Goal: Browse casually: Explore the website without a specific task or goal

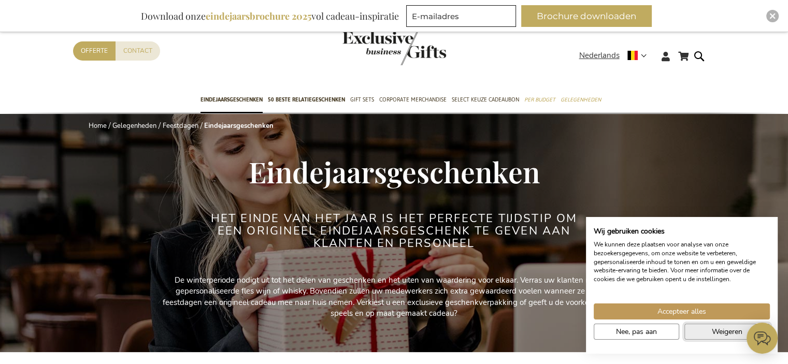
click at [703, 328] on button "Weigeren" at bounding box center [726, 332] width 85 height 16
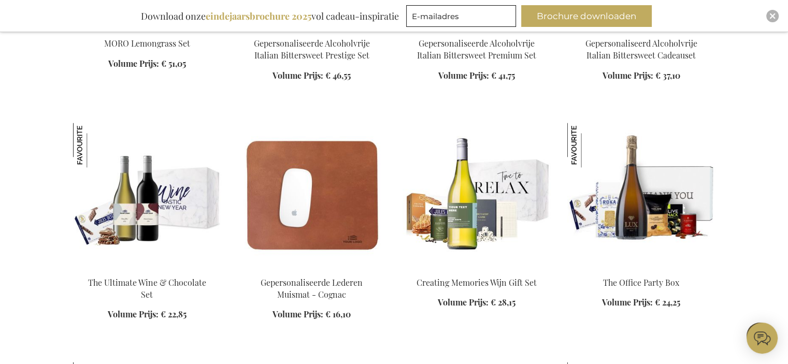
scroll to position [1386, 0]
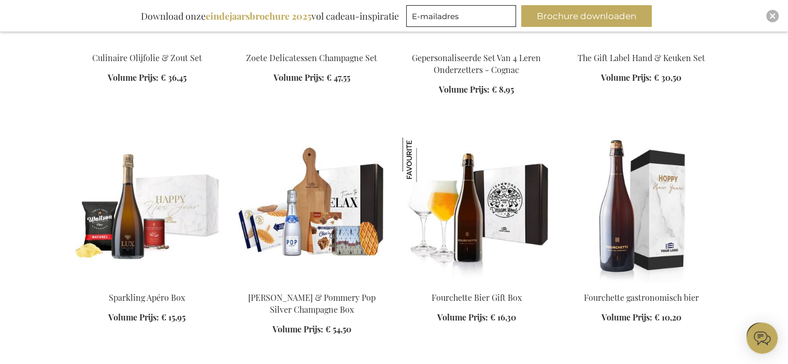
scroll to position [1847, 0]
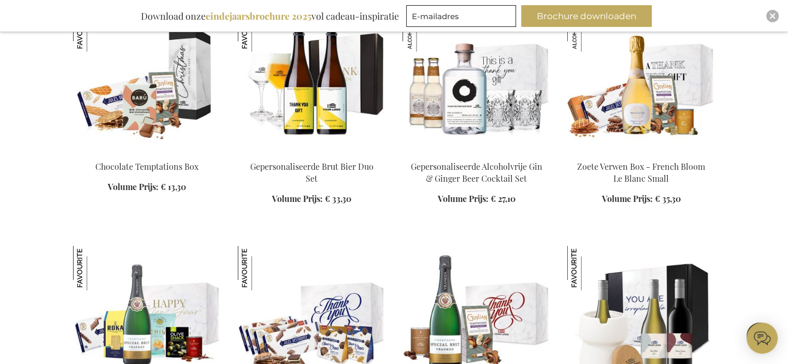
scroll to position [2690, 0]
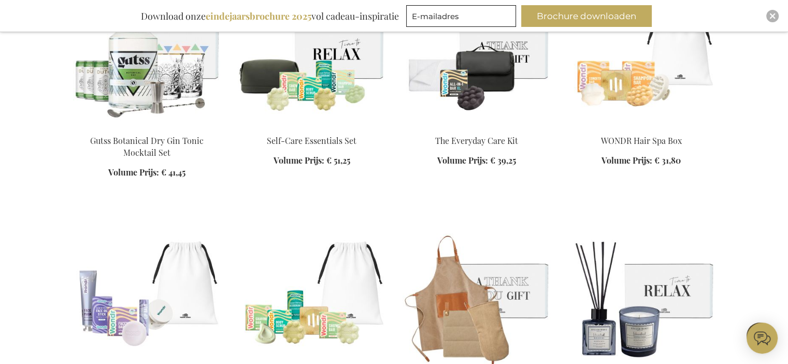
scroll to position [4876, 0]
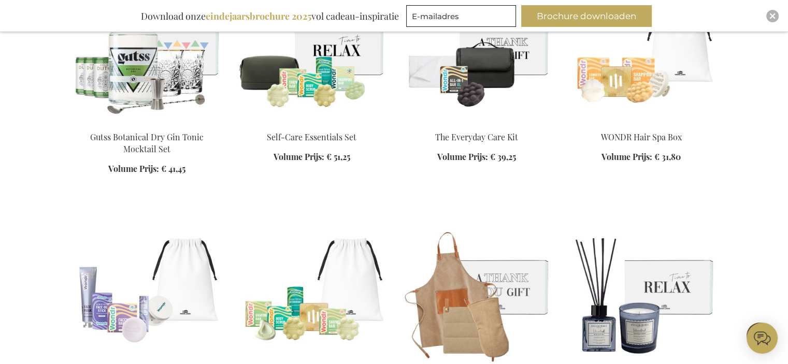
drag, startPoint x: 458, startPoint y: 211, endPoint x: 371, endPoint y: 180, distance: 91.5
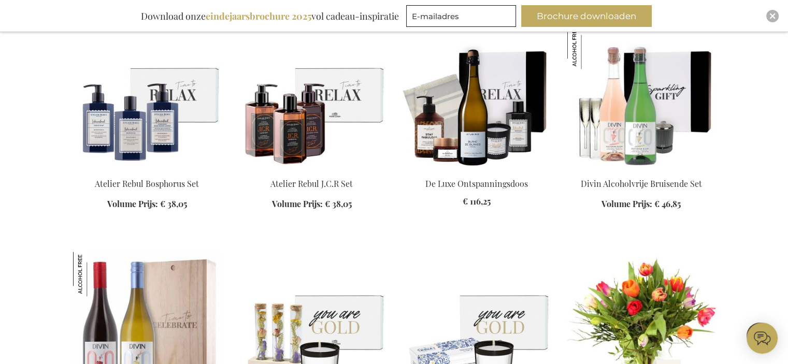
scroll to position [5296, 0]
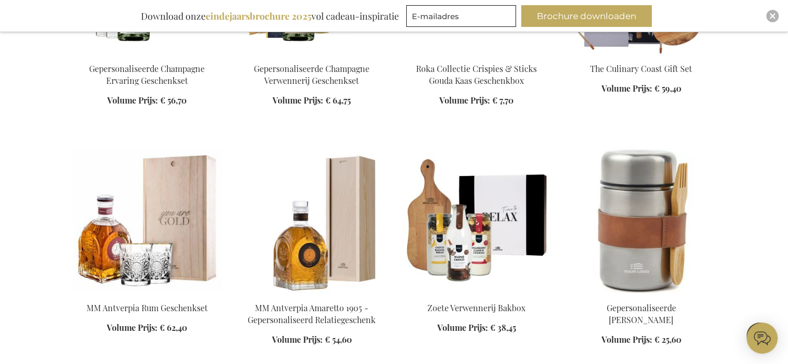
scroll to position [6172, 0]
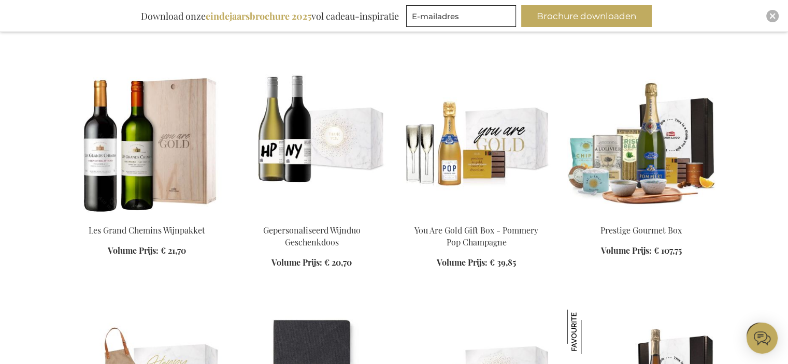
scroll to position [6940, 0]
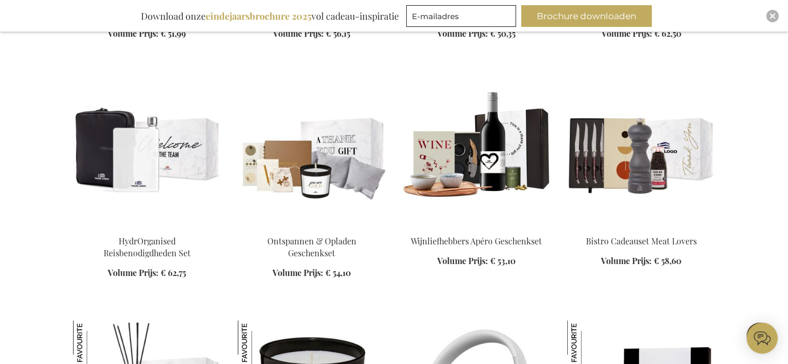
scroll to position [7631, 0]
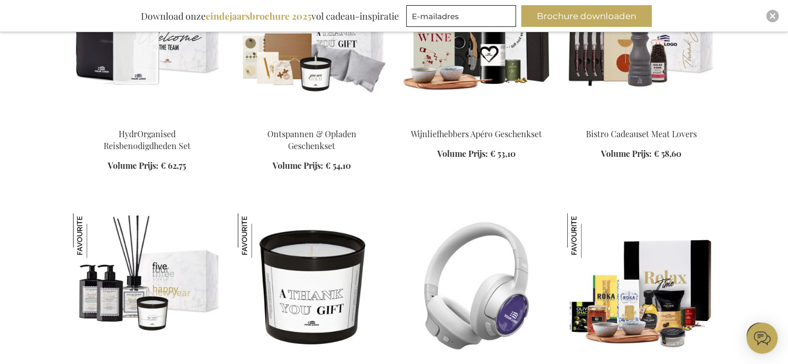
scroll to position [7596, 0]
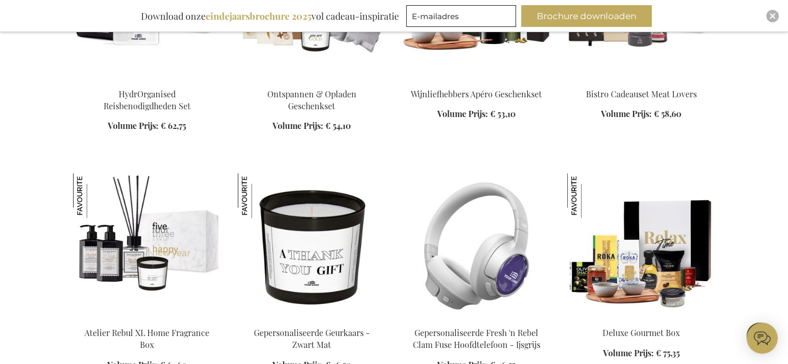
scroll to position [7790, 0]
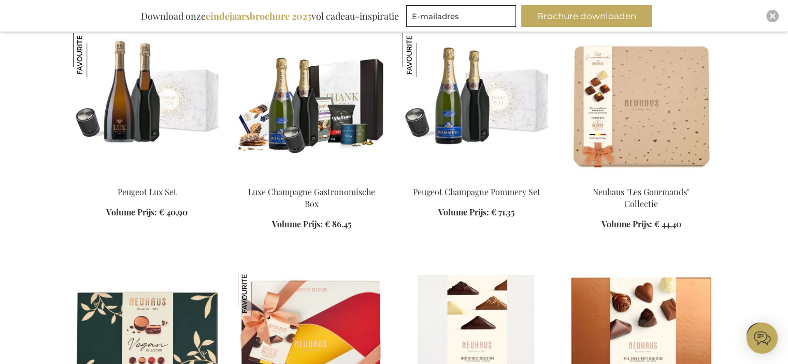
scroll to position [8399, 0]
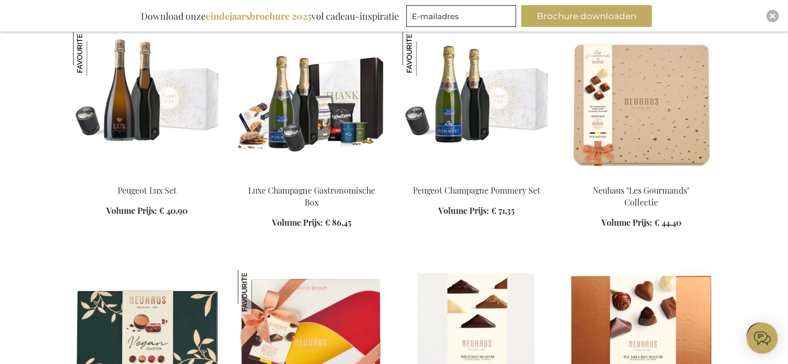
drag, startPoint x: 257, startPoint y: 237, endPoint x: 747, endPoint y: 176, distance: 493.9
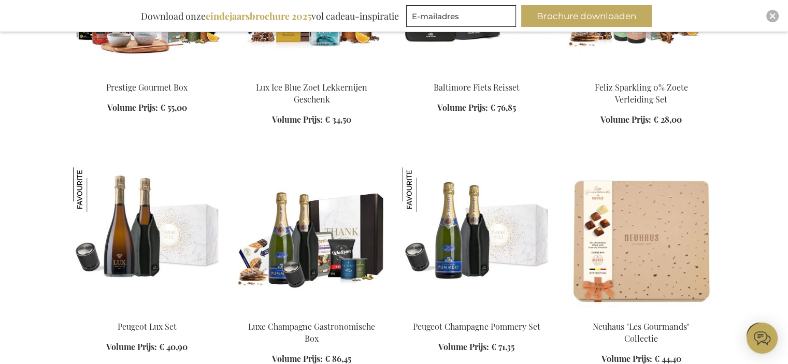
scroll to position [8262, 0]
